Goal: Task Accomplishment & Management: Manage account settings

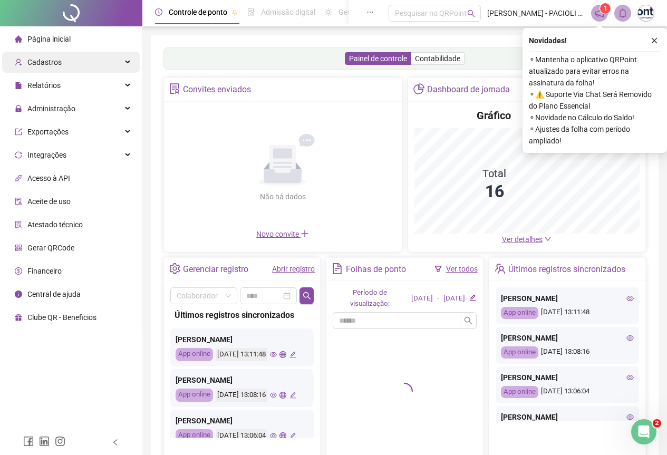
click at [85, 61] on div "Cadastros" at bounding box center [71, 62] width 138 height 21
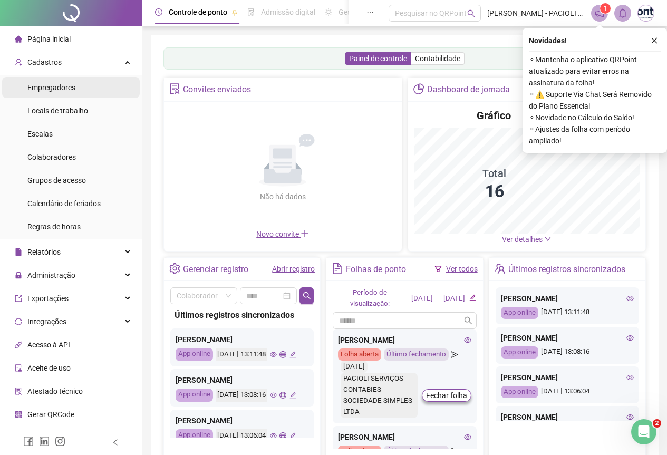
click at [61, 83] on span "Empregadores" at bounding box center [51, 87] width 48 height 8
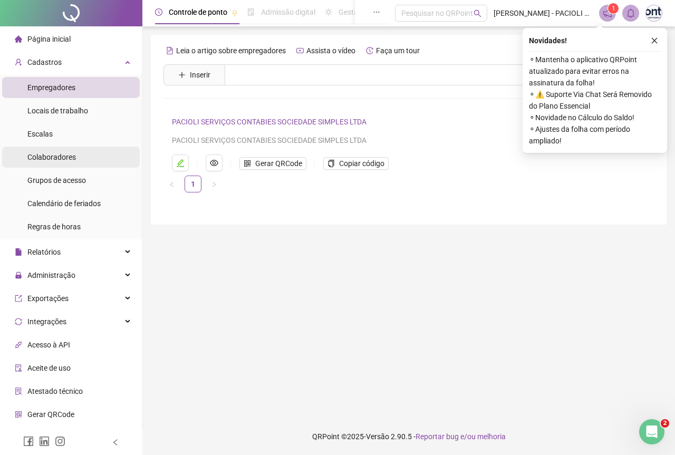
click at [68, 156] on span "Colaboradores" at bounding box center [51, 157] width 49 height 8
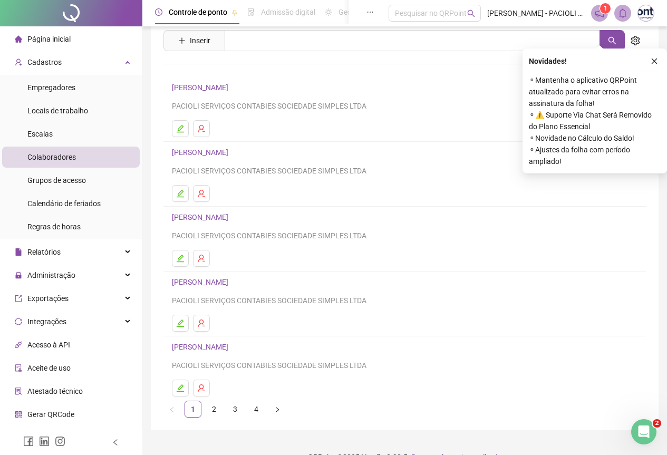
scroll to position [55, 0]
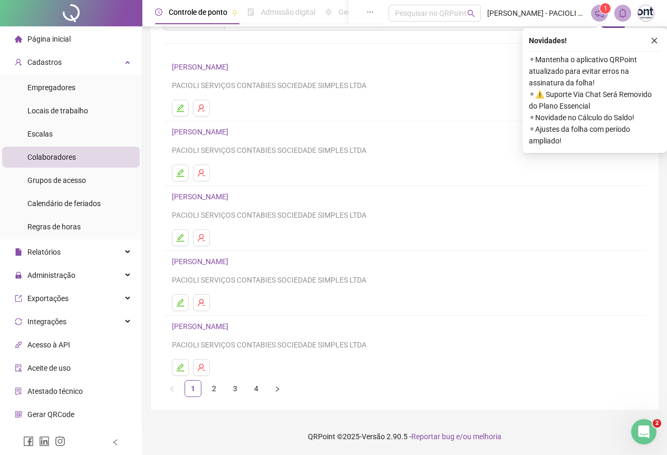
click at [237, 390] on link "3" at bounding box center [235, 389] width 16 height 16
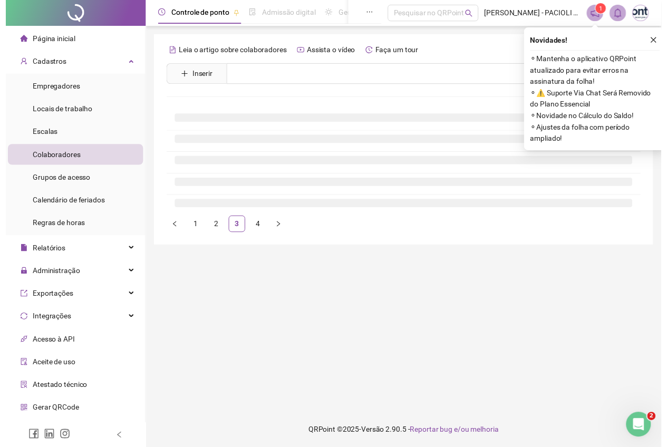
scroll to position [0, 0]
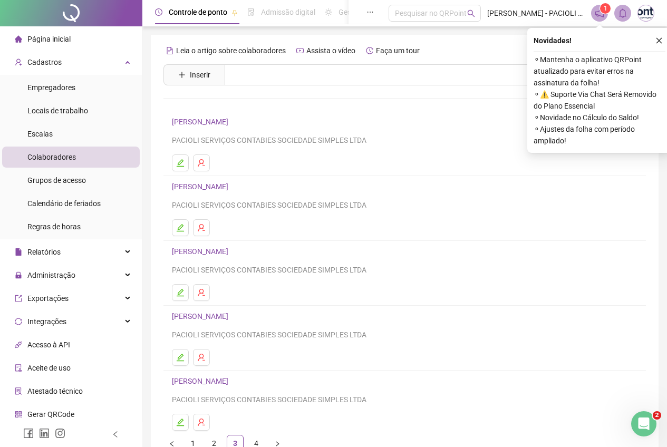
click at [232, 316] on link "[PERSON_NAME]" at bounding box center [202, 316] width 60 height 8
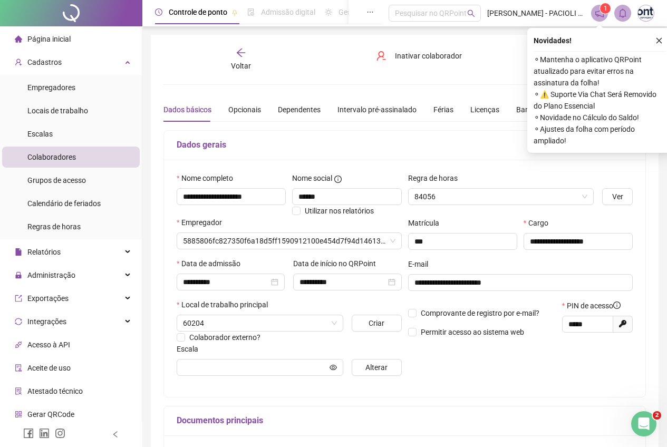
type input "**********"
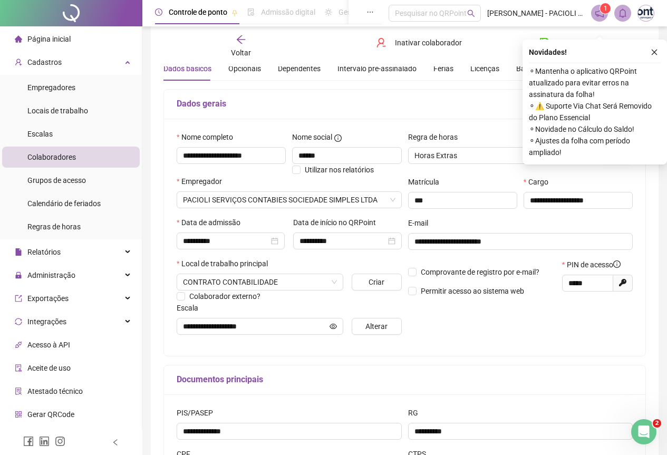
scroll to position [53, 0]
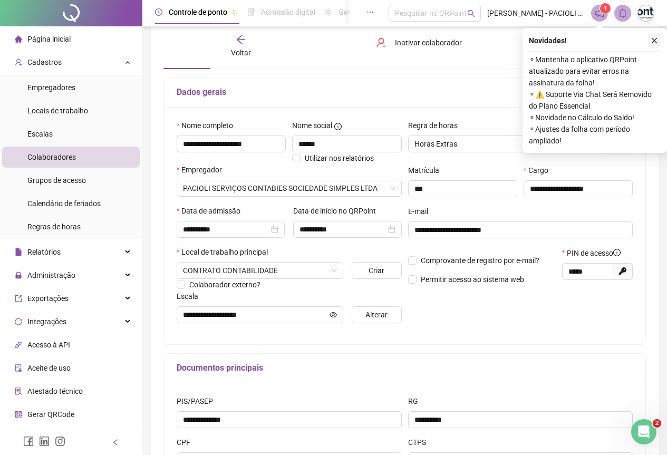
click at [652, 43] on icon "close" at bounding box center [654, 40] width 7 height 7
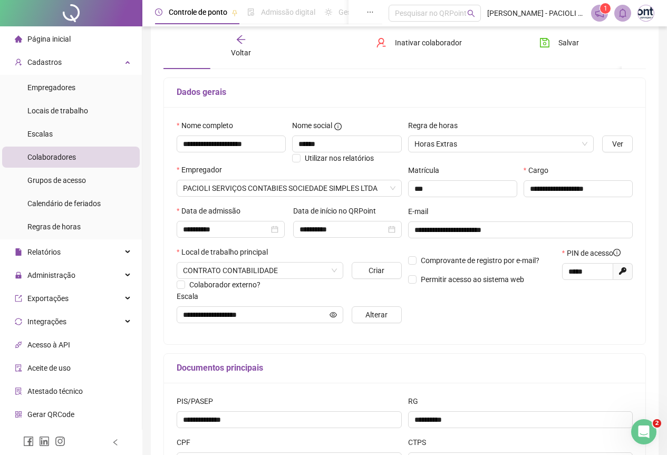
scroll to position [105, 0]
